Goal: Task Accomplishment & Management: Manage account settings

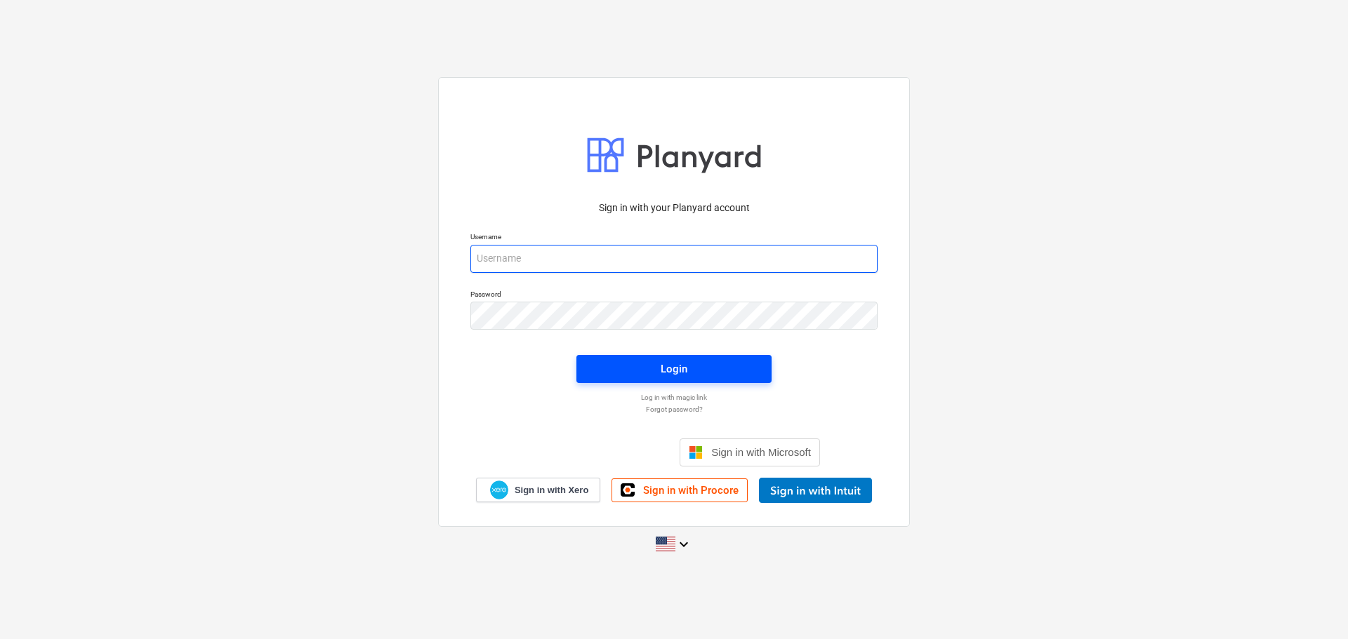
type input "[PERSON_NAME][EMAIL_ADDRESS][DOMAIN_NAME]"
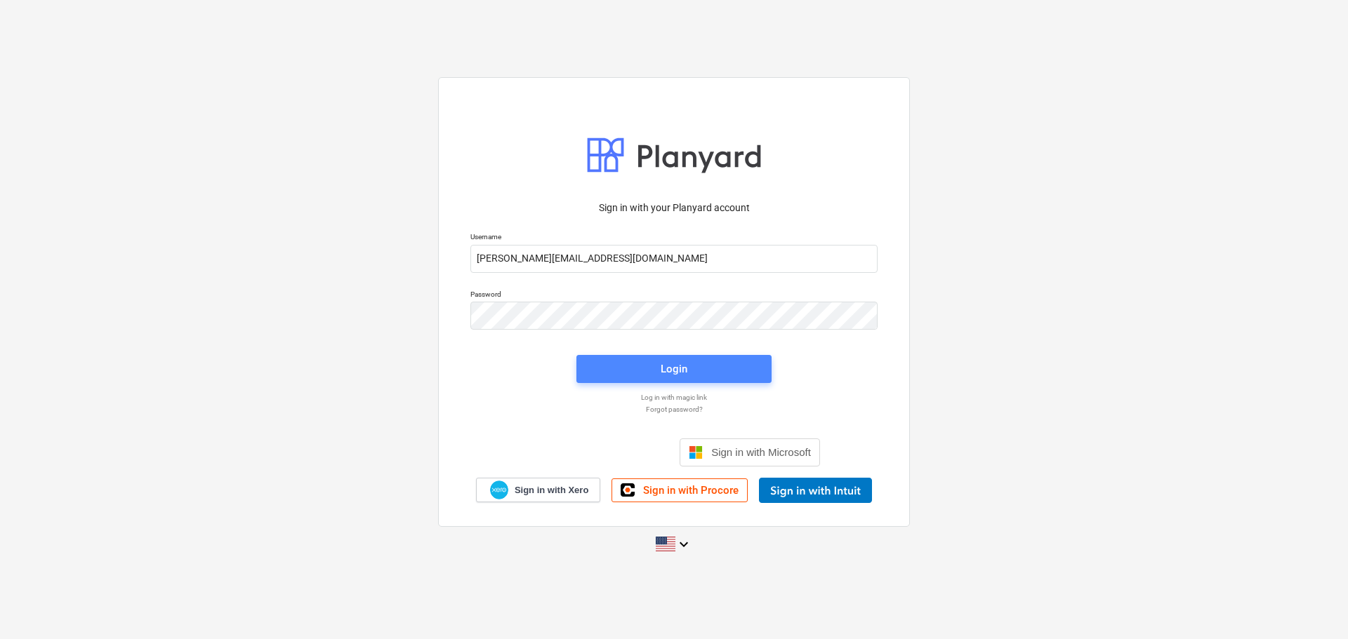
click at [641, 377] on span "Login" at bounding box center [673, 369] width 161 height 18
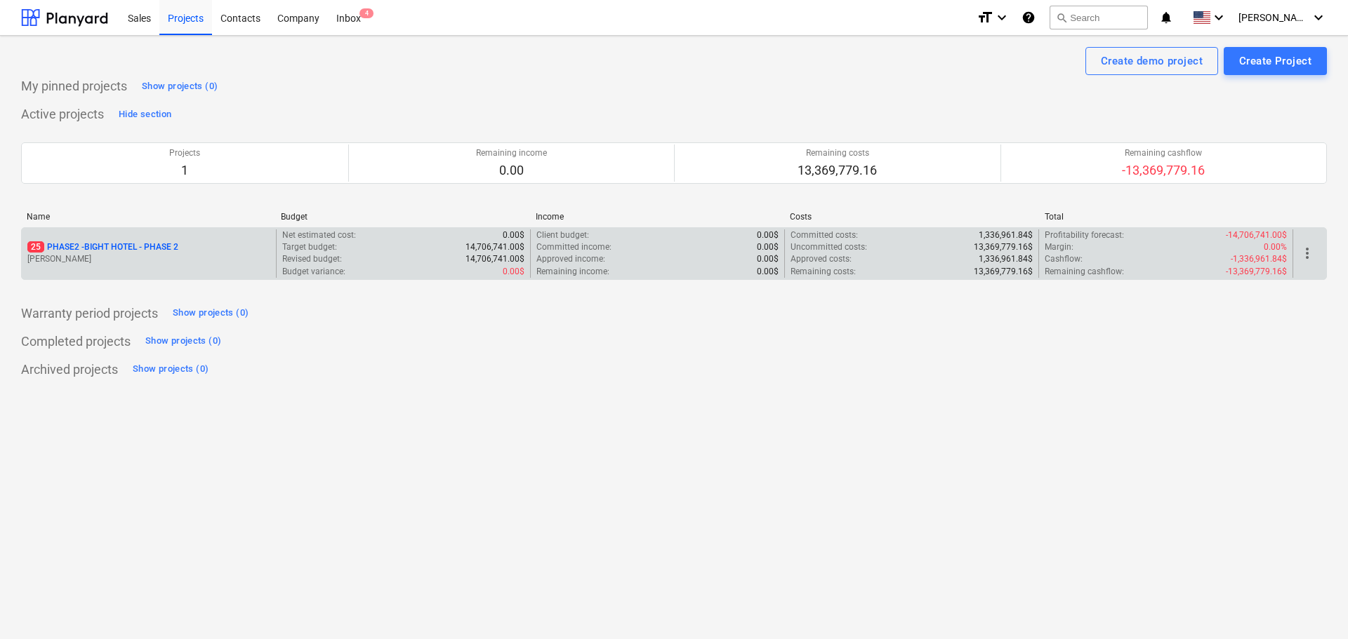
click at [93, 251] on p "25 PHASE2 - BIGHT HOTEL - PHASE 2" at bounding box center [102, 247] width 151 height 12
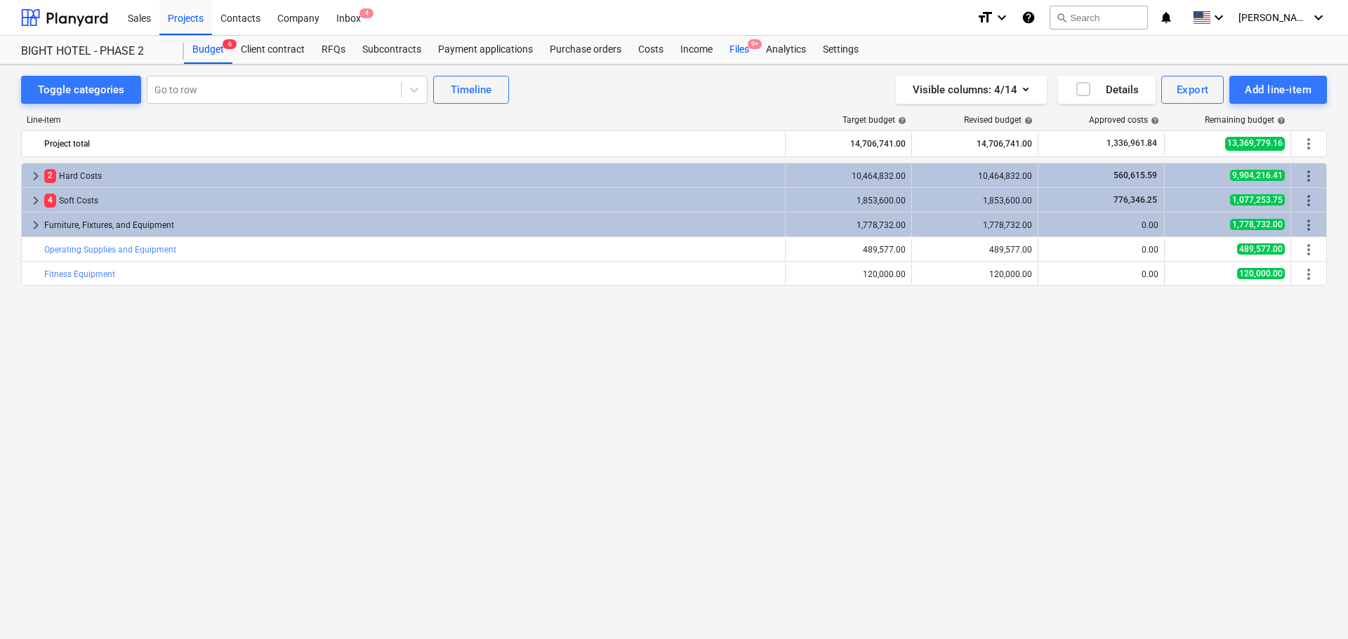
click at [737, 54] on div "Files 9+" at bounding box center [739, 50] width 37 height 28
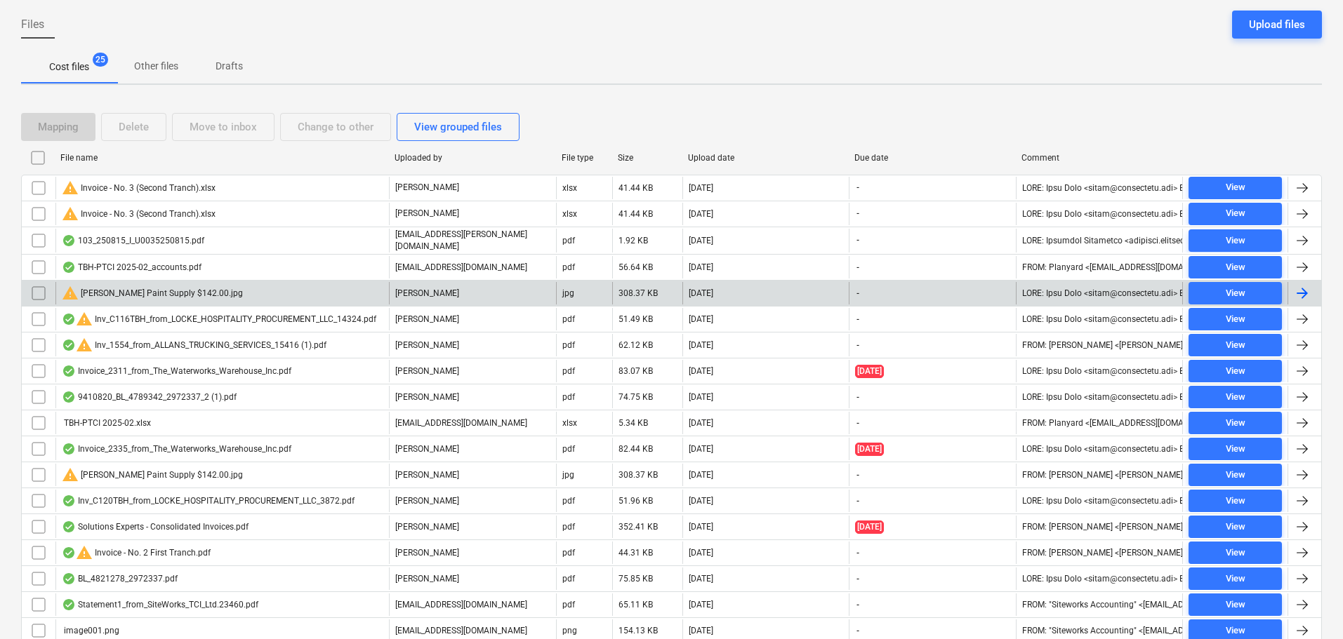
scroll to position [140, 0]
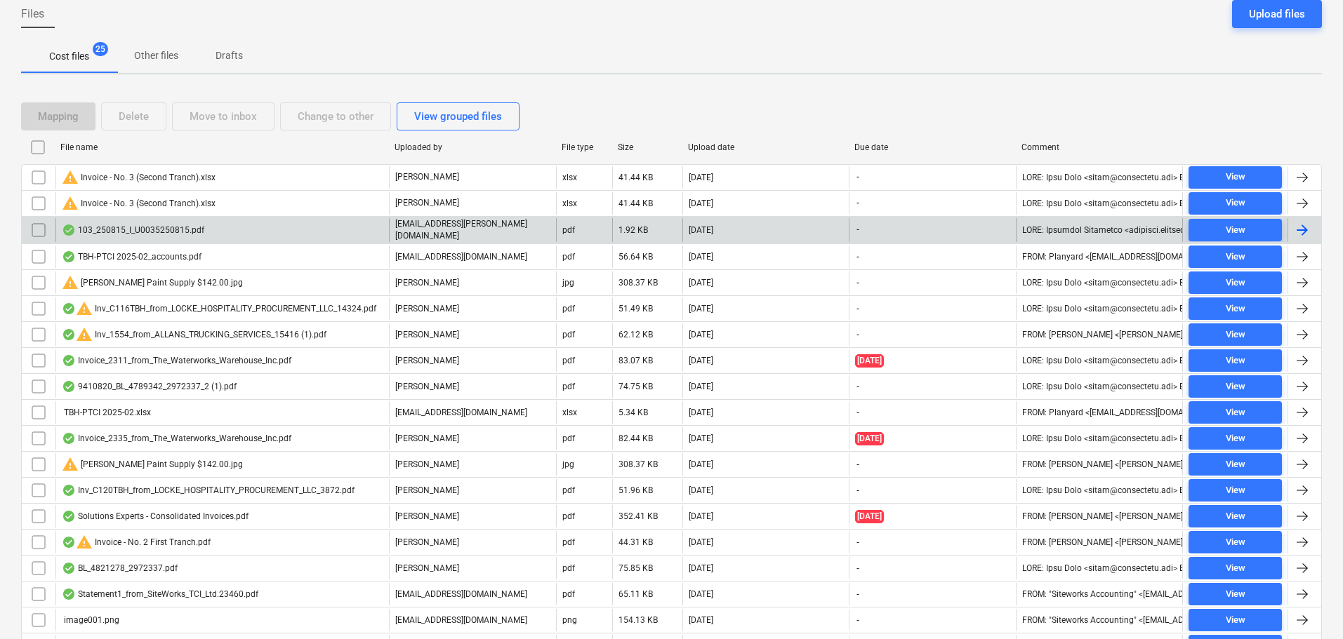
click at [32, 234] on input "checkbox" at bounding box center [38, 230] width 22 height 22
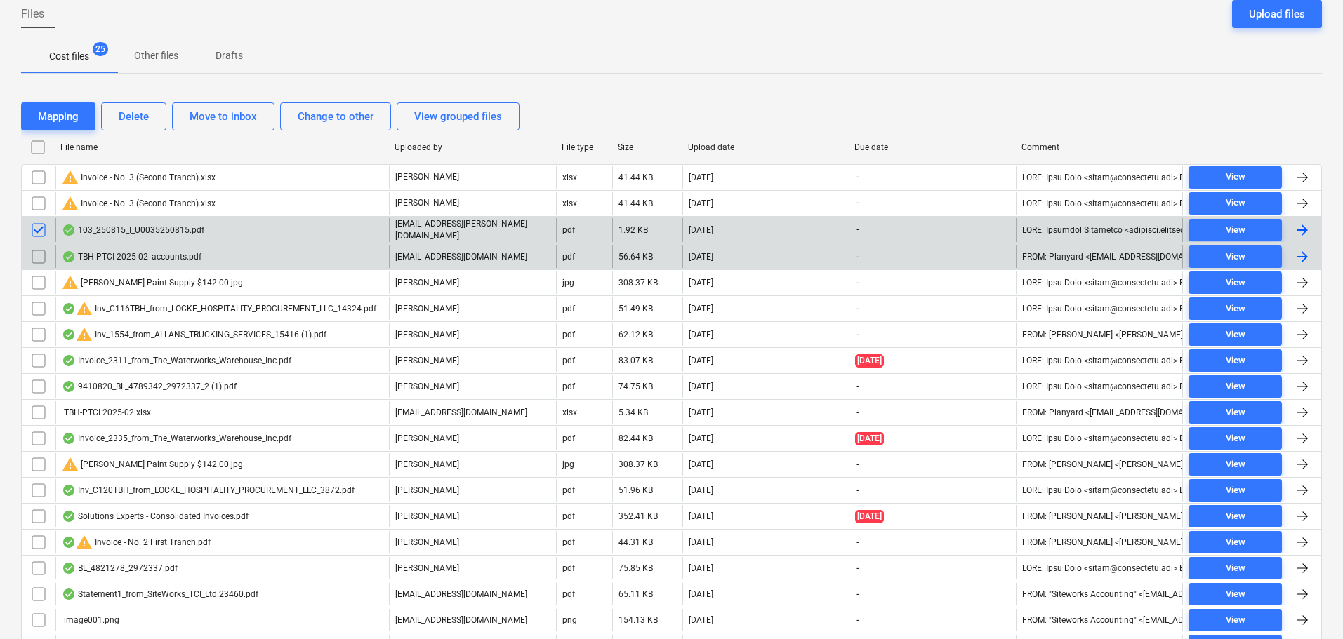
click at [34, 251] on input "checkbox" at bounding box center [38, 257] width 22 height 22
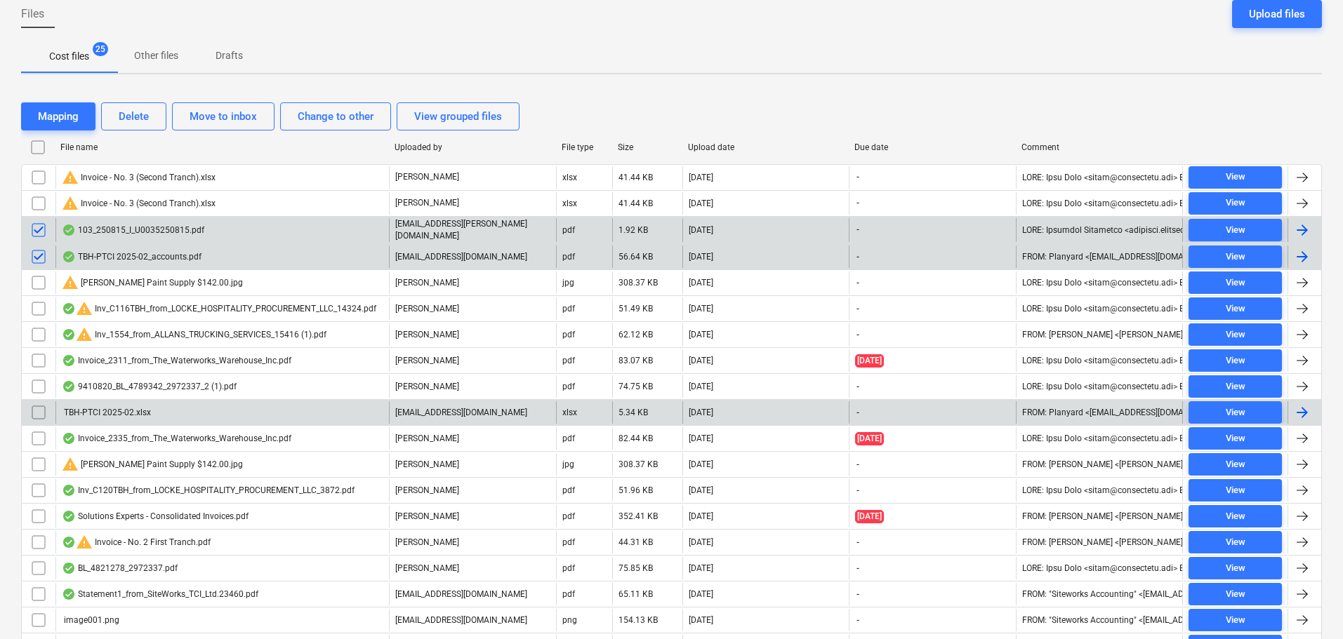
click at [42, 413] on input "checkbox" at bounding box center [38, 413] width 22 height 22
click at [130, 124] on div "Delete" at bounding box center [134, 116] width 30 height 18
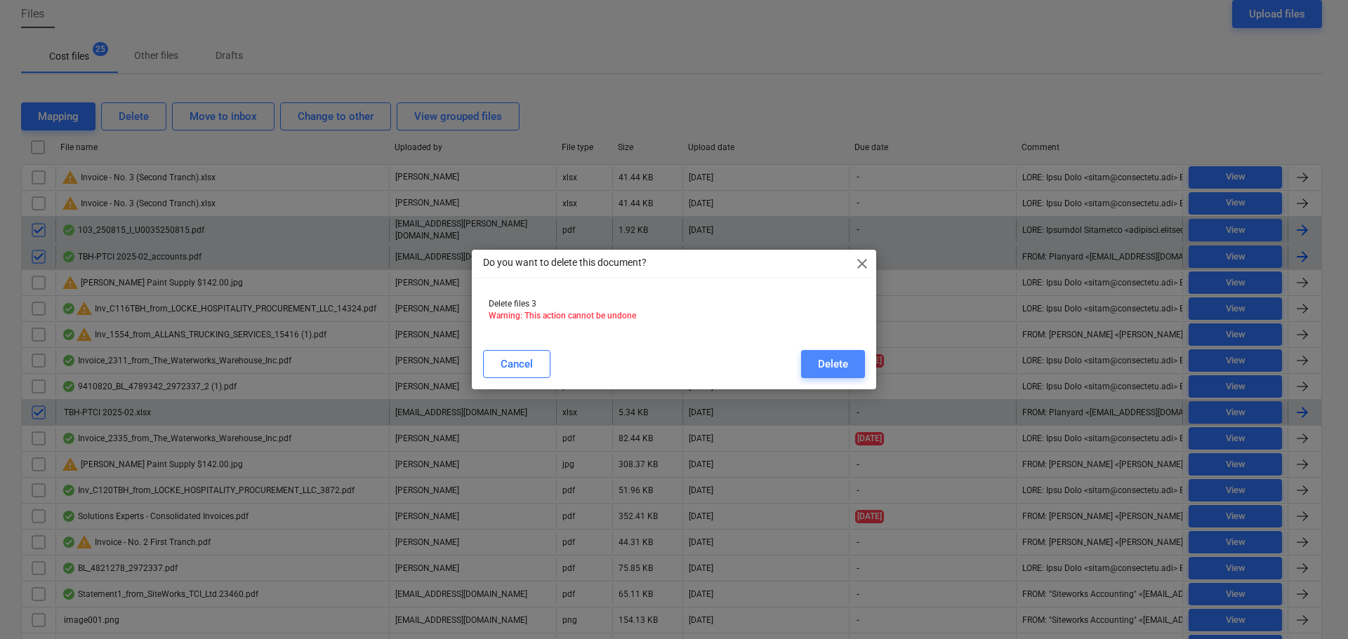
click at [833, 373] on div "Delete" at bounding box center [833, 364] width 30 height 18
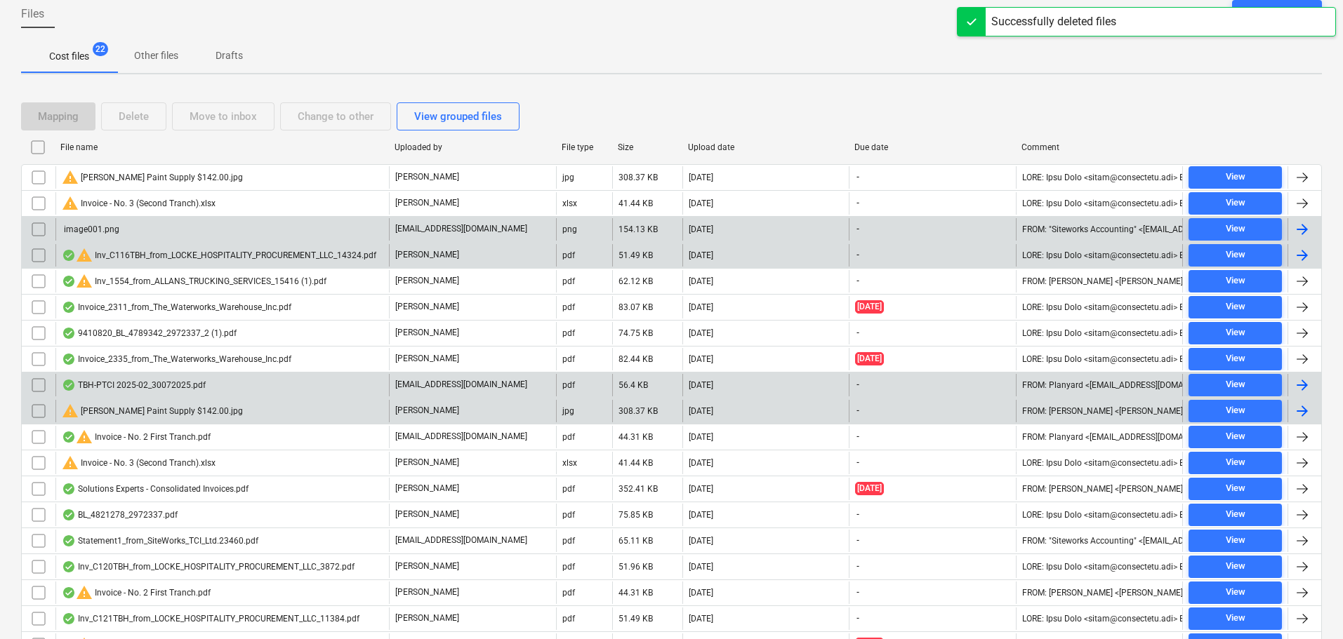
click at [37, 379] on input "checkbox" at bounding box center [38, 385] width 22 height 22
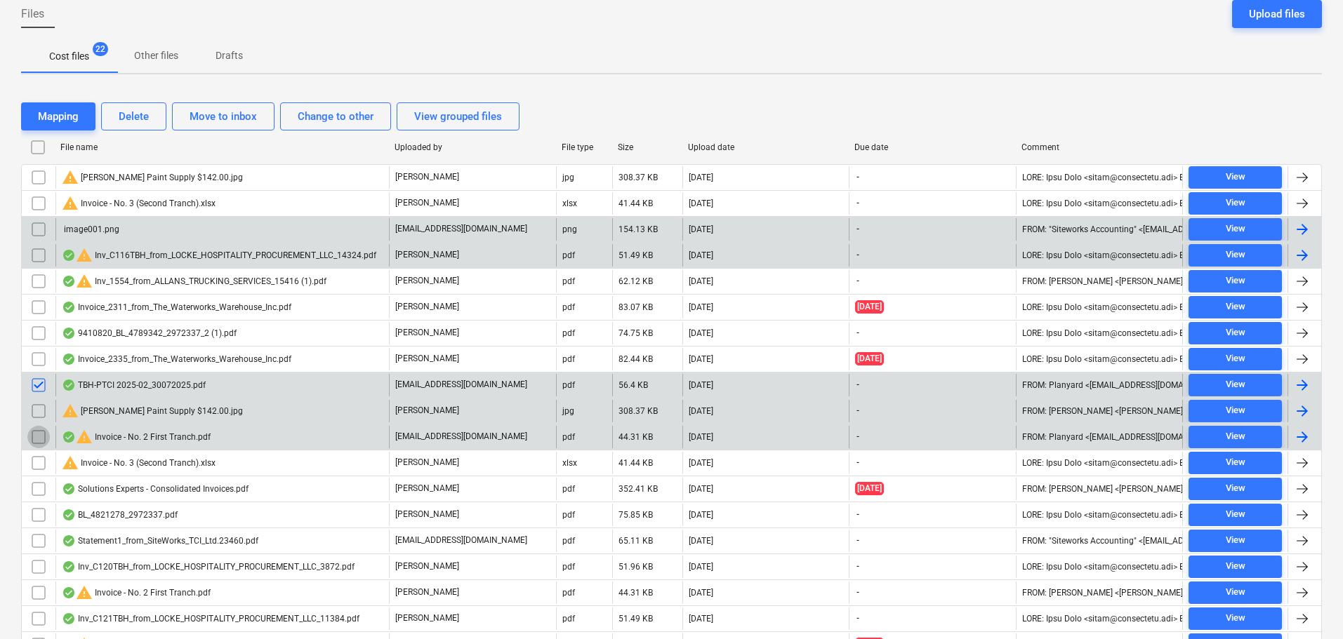
click at [35, 439] on input "checkbox" at bounding box center [38, 437] width 22 height 22
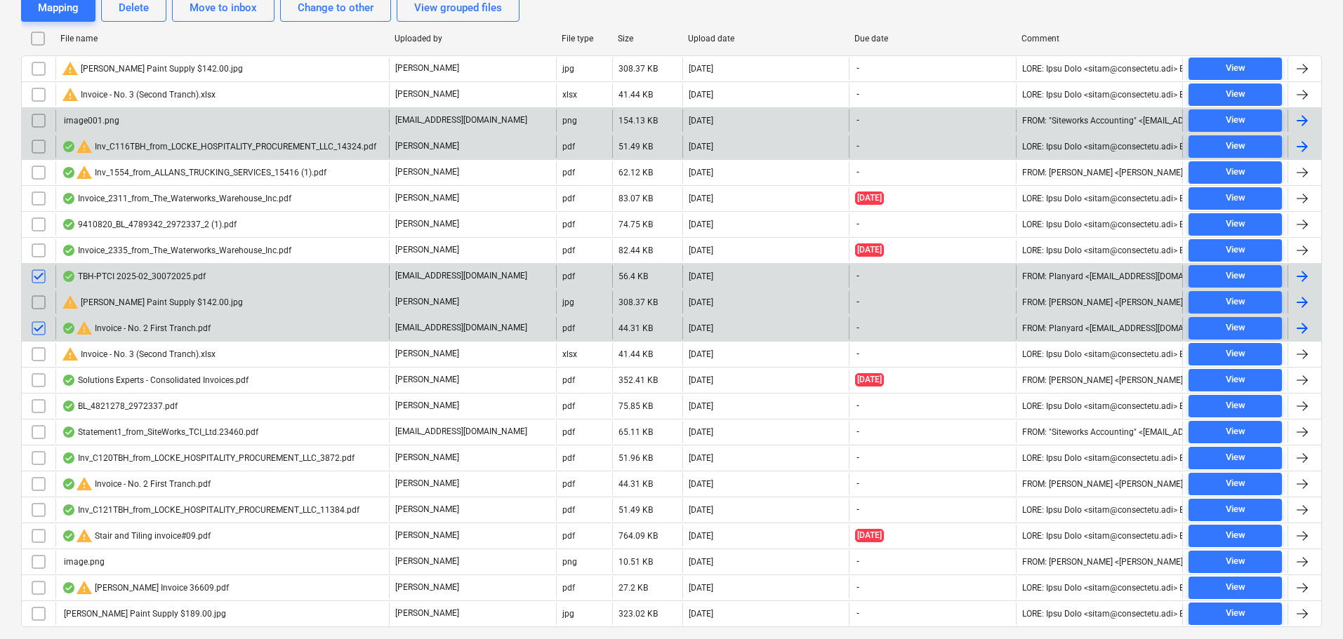
scroll to position [218, 0]
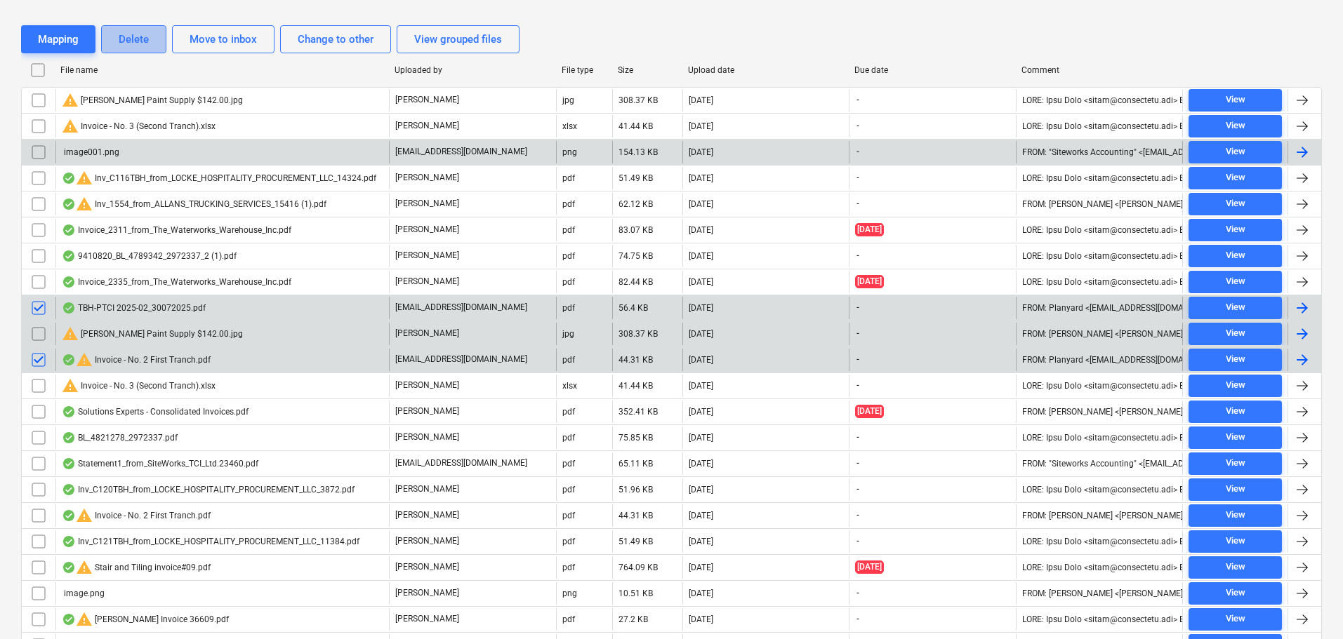
click at [140, 38] on div "Delete" at bounding box center [134, 39] width 30 height 18
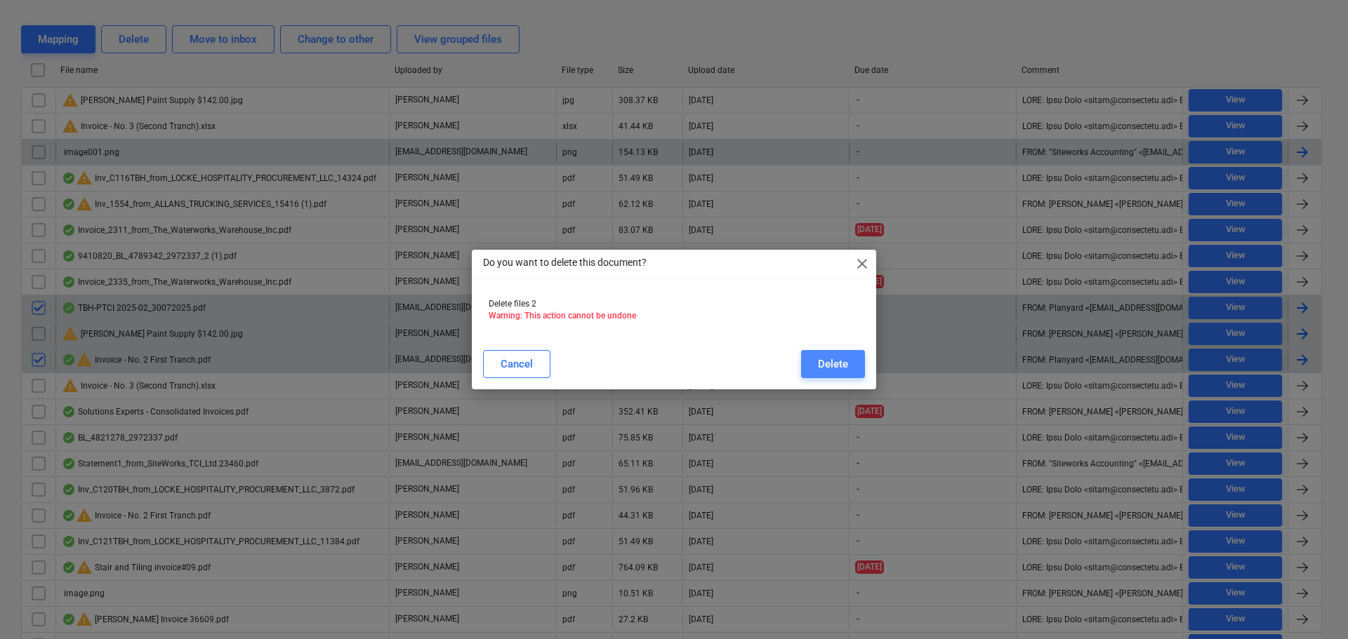
click at [837, 376] on button "Delete" at bounding box center [833, 364] width 64 height 28
